Goal: Task Accomplishment & Management: Use online tool/utility

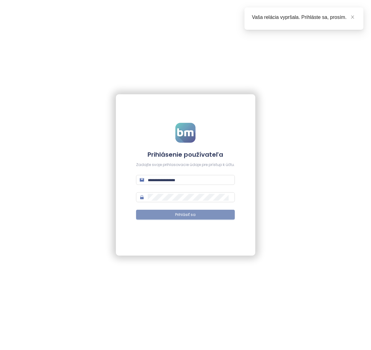
type input "**********"
click at [173, 214] on button "Prihlásiť sa" at bounding box center [185, 214] width 99 height 10
click at [352, 15] on icon "close" at bounding box center [352, 17] width 4 height 4
